Goal: Task Accomplishment & Management: Use online tool/utility

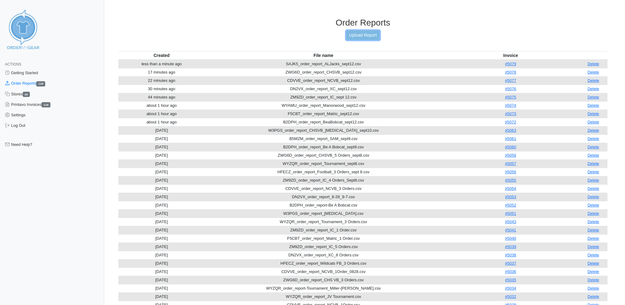
click at [356, 34] on link "Upload Report" at bounding box center [362, 35] width 33 height 10
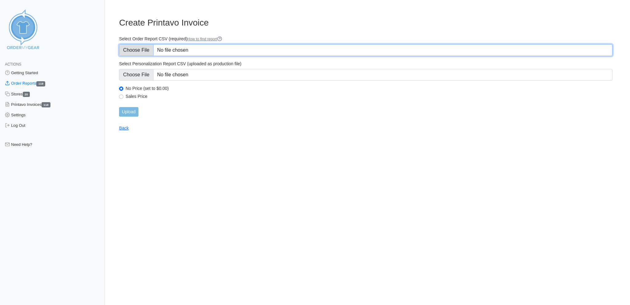
click at [147, 48] on input "Select Order Report CSV (required) How to find report" at bounding box center [365, 50] width 493 height 12
type input "C:\fakepath\UKEF8_order_report_Cavco-Shippenville_sept15.csv"
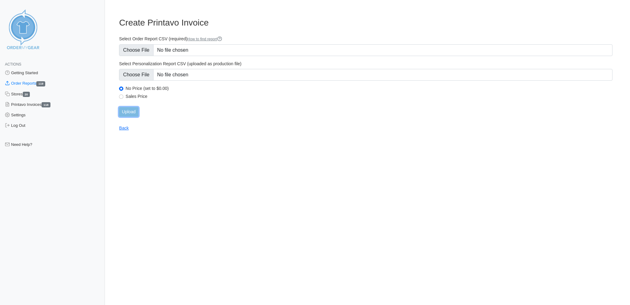
click at [130, 107] on input "Upload" at bounding box center [128, 112] width 19 height 10
